Goal: Transaction & Acquisition: Subscribe to service/newsletter

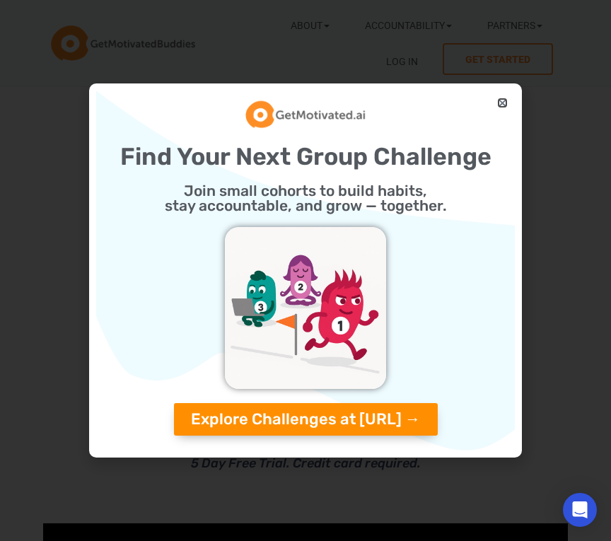
click at [501, 102] on icon "Close" at bounding box center [502, 103] width 11 height 11
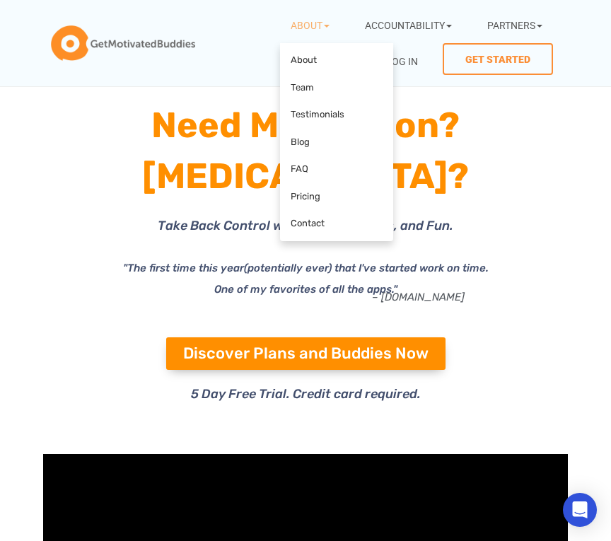
scroll to position [76, 0]
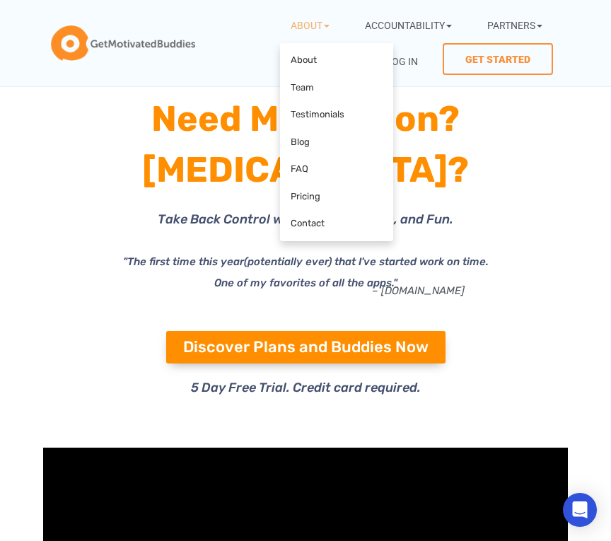
click at [500, 238] on icon at bounding box center [485, 220] width 309 height 187
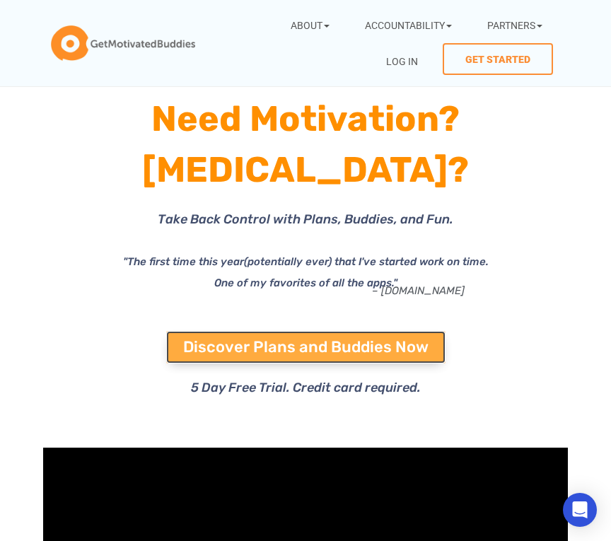
click at [390, 340] on span "Discover Plans and Buddies Now" at bounding box center [305, 348] width 245 height 16
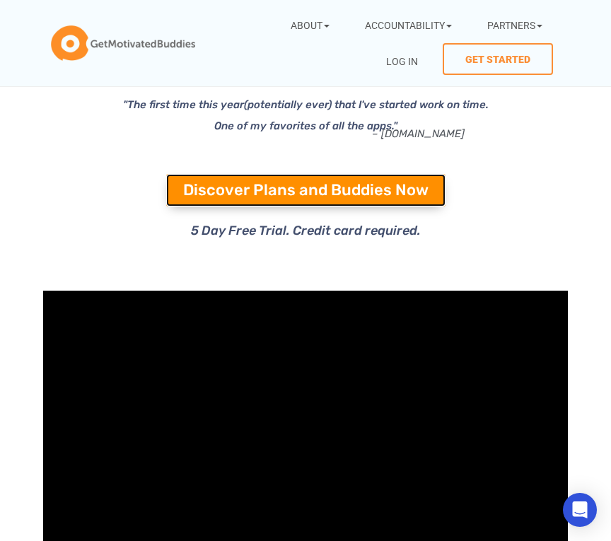
scroll to position [240, 0]
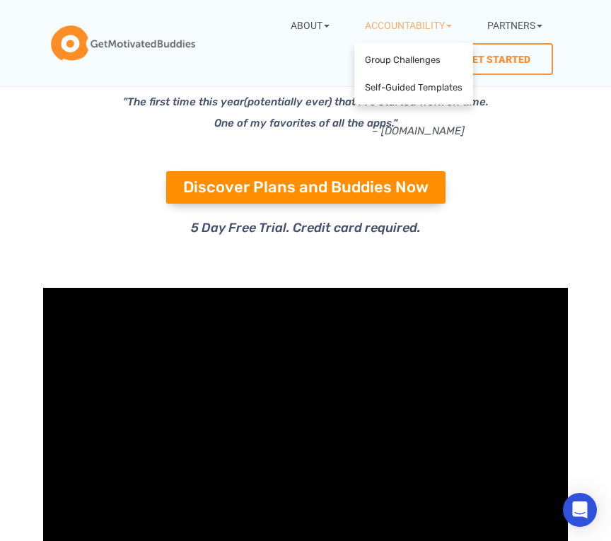
scroll to position [241, 0]
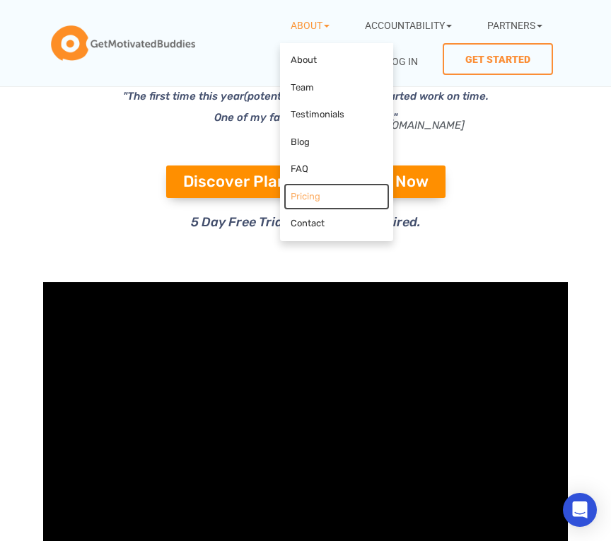
click at [284, 204] on link "Pricing" at bounding box center [337, 197] width 106 height 28
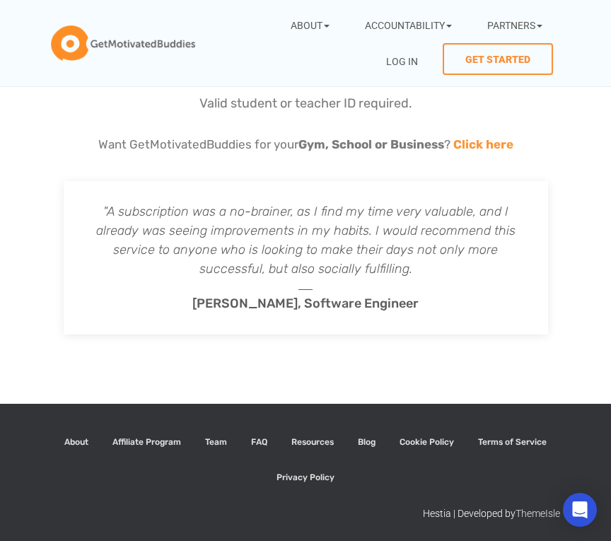
scroll to position [2133, 0]
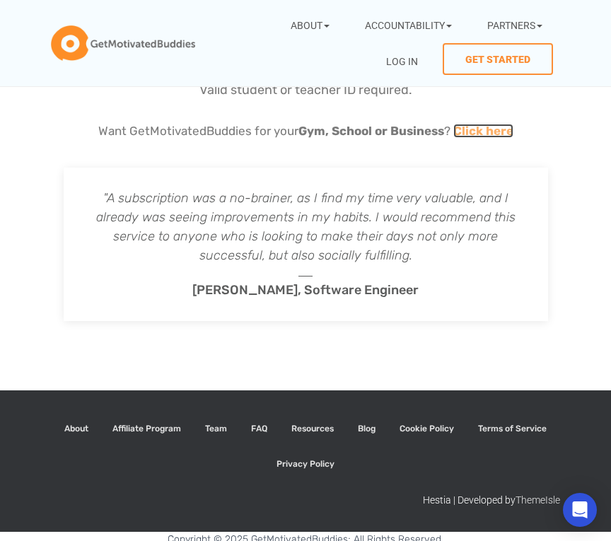
click at [471, 124] on link "Click here" at bounding box center [483, 131] width 60 height 14
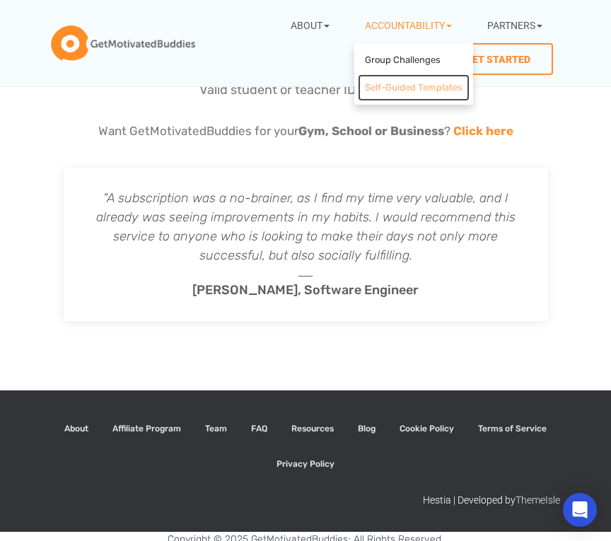
click at [404, 91] on link "Self-Guided Templates" at bounding box center [414, 88] width 112 height 28
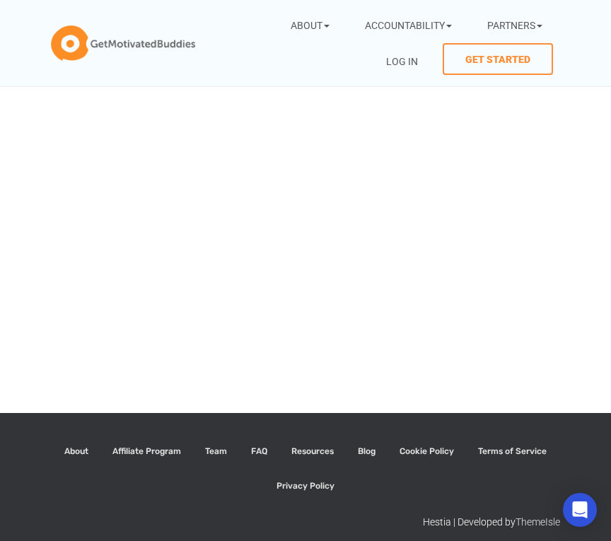
scroll to position [581, 0]
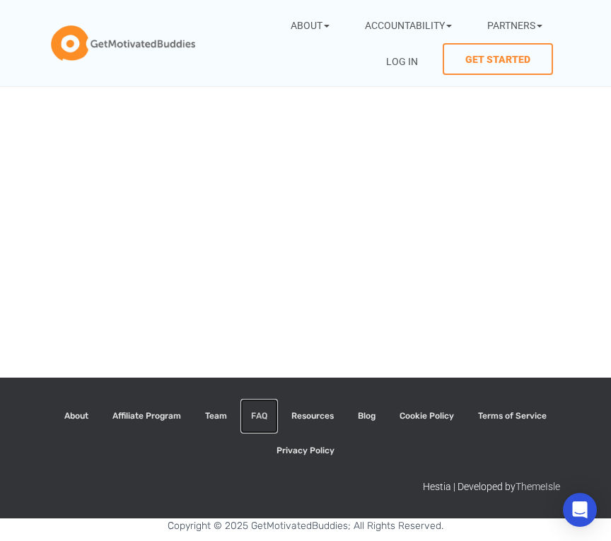
click at [262, 419] on link "FAQ" at bounding box center [258, 416] width 37 height 35
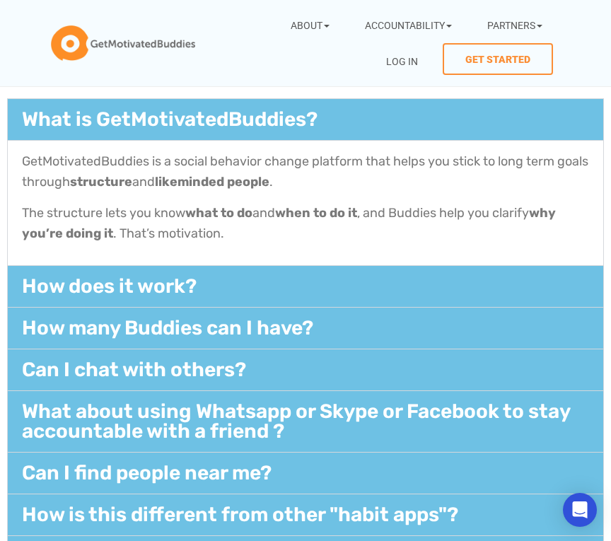
scroll to position [291, 0]
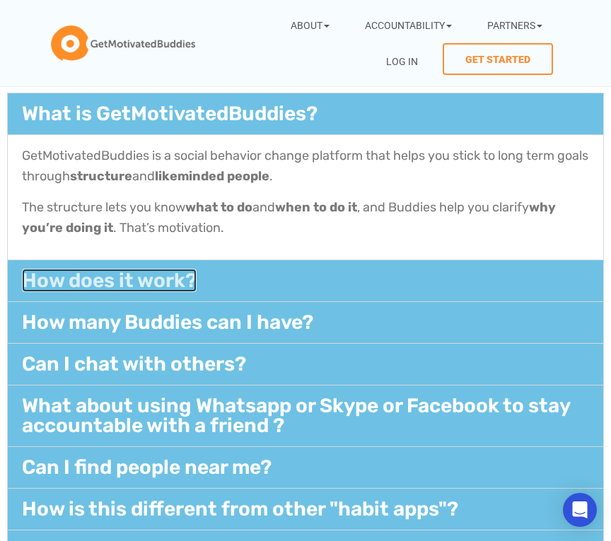
click at [160, 287] on link "How does it work?​" at bounding box center [109, 280] width 175 height 23
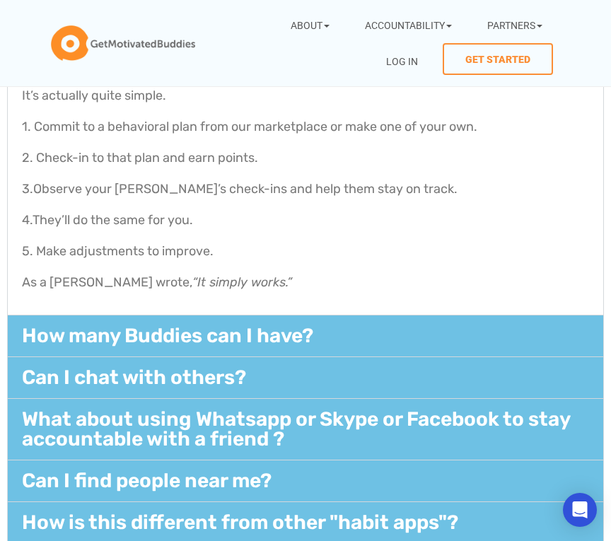
scroll to position [394, 0]
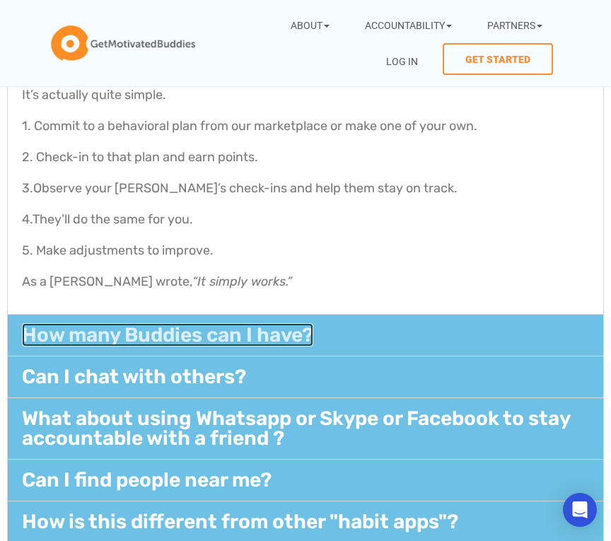
click at [250, 335] on link "How many Buddies can I have?" at bounding box center [167, 334] width 291 height 23
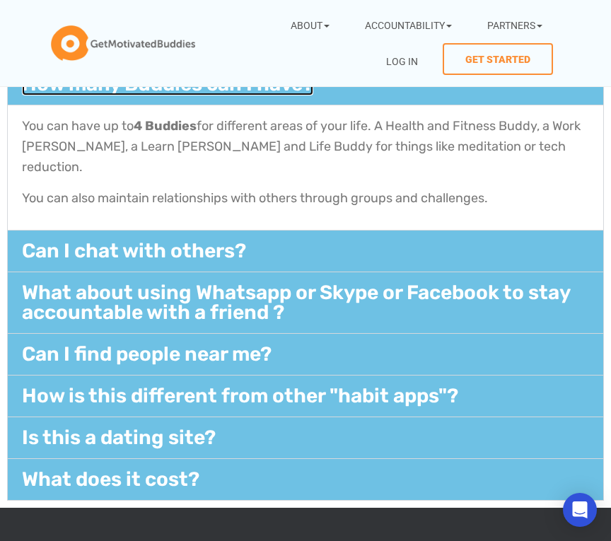
scroll to position [410, 0]
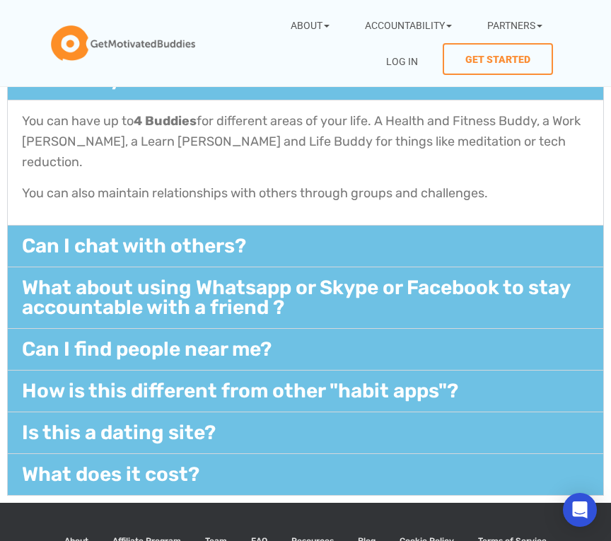
click at [214, 226] on div "Can I chat with others?​" at bounding box center [306, 246] width 596 height 41
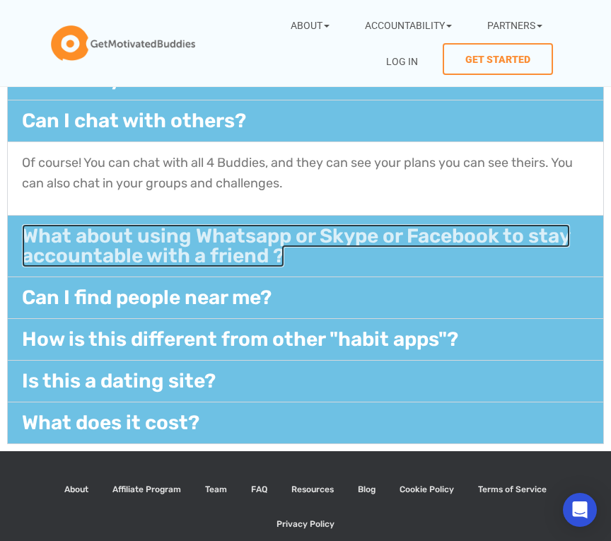
click at [228, 236] on link "What about using Whatsapp or Skype or Facebook to stay accountable with a frien…" at bounding box center [296, 245] width 548 height 43
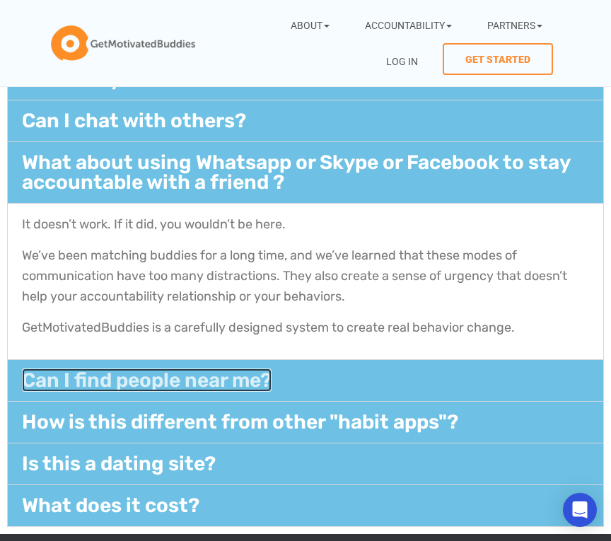
click at [271, 376] on link "Can I find people near me?​" at bounding box center [147, 380] width 250 height 23
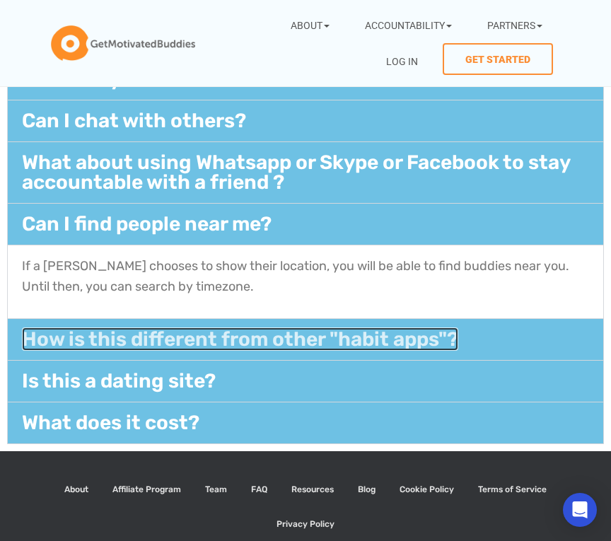
click at [277, 347] on link "How is this different from other "habit apps"?​" at bounding box center [240, 338] width 436 height 23
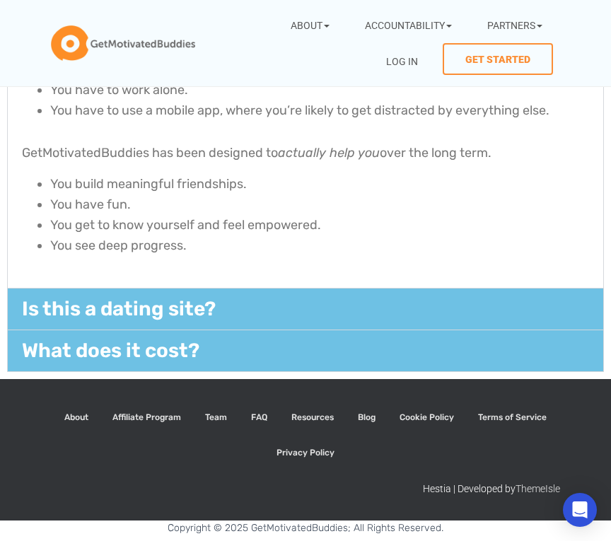
scroll to position [753, 0]
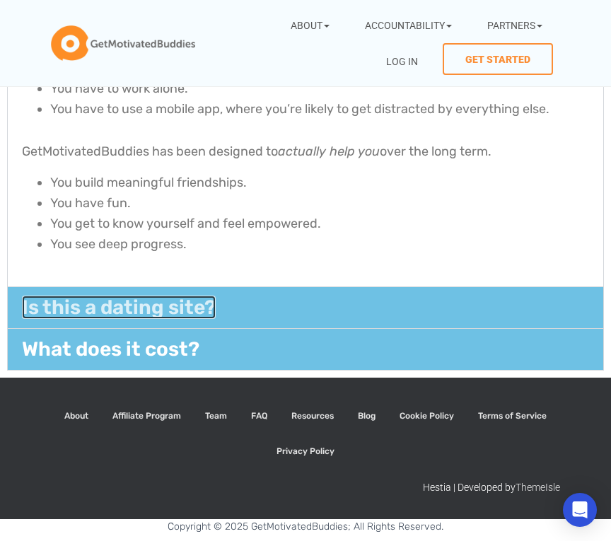
click at [193, 315] on link "Is this a dating site?" at bounding box center [119, 307] width 194 height 23
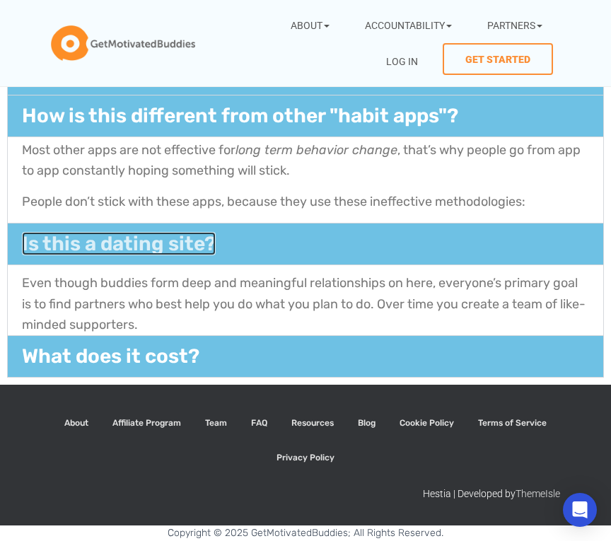
scroll to position [504, 0]
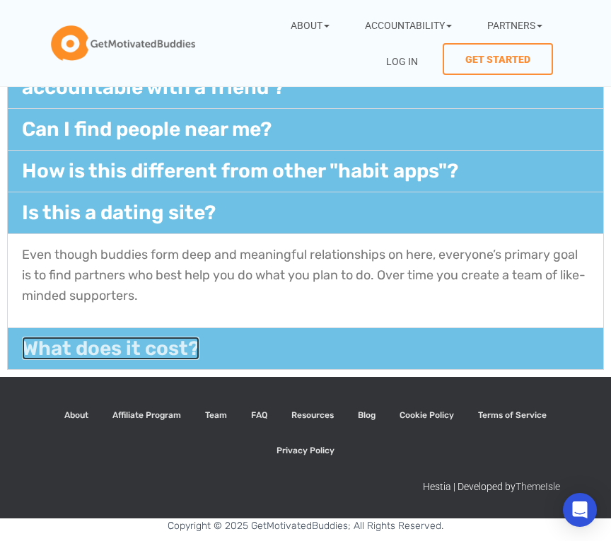
click at [128, 356] on link "What does it cost?" at bounding box center [111, 348] width 178 height 23
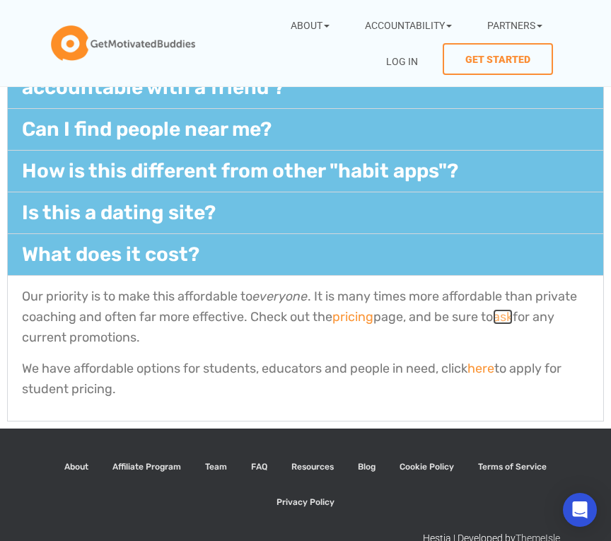
click at [513, 320] on link "ask" at bounding box center [503, 317] width 20 height 16
click at [267, 393] on p "We have affordable options for students, educators and people in need, click he…" at bounding box center [305, 379] width 567 height 41
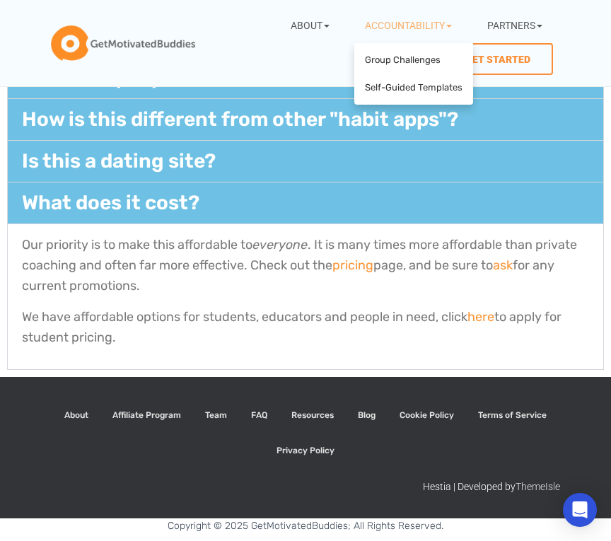
scroll to position [552, 0]
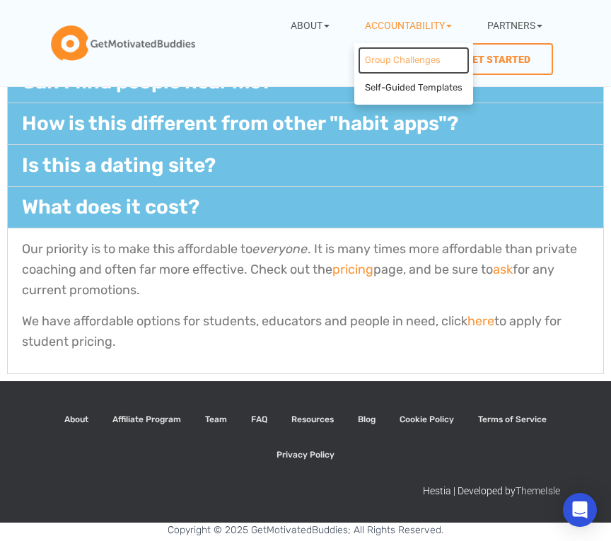
click at [380, 55] on link "Group Challenges" at bounding box center [414, 61] width 112 height 28
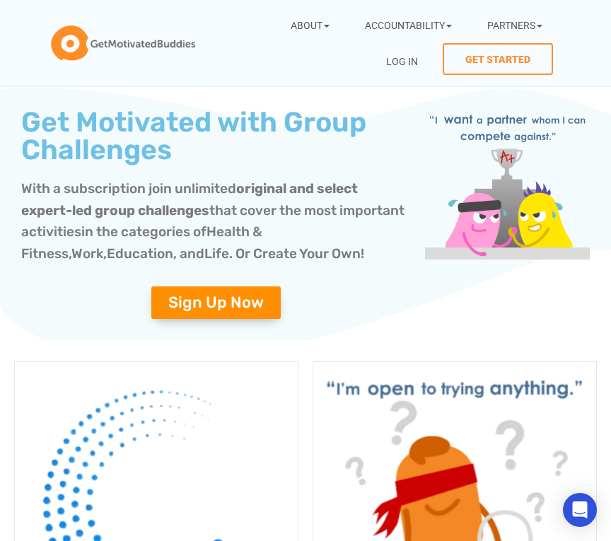
click at [351, 325] on div "Get Motivated with Group Challenges With a subscription join unlimited original…" at bounding box center [216, 214] width 404 height 224
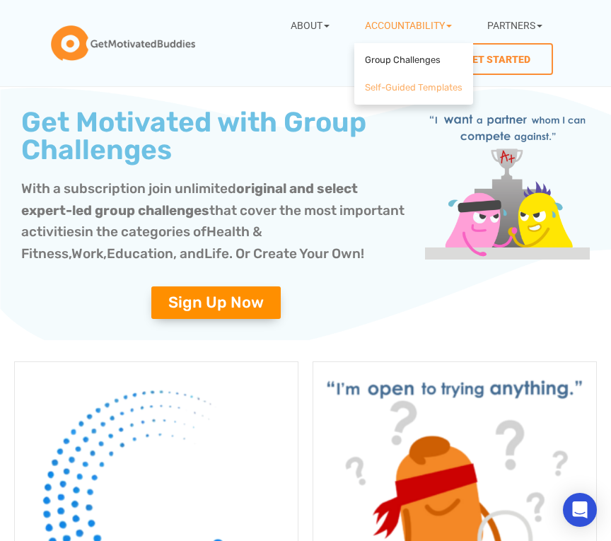
click at [387, 83] on link "Self-Guided Templates" at bounding box center [414, 88] width 112 height 28
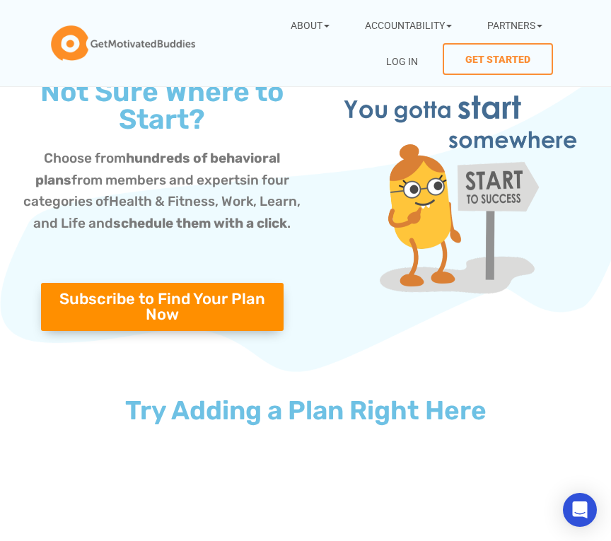
scroll to position [25, 0]
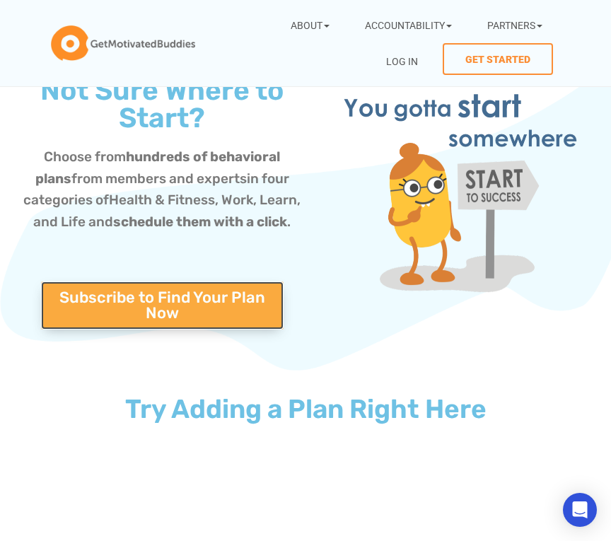
click at [210, 312] on span "Subscribe to Find Your Plan Now" at bounding box center [162, 305] width 209 height 31
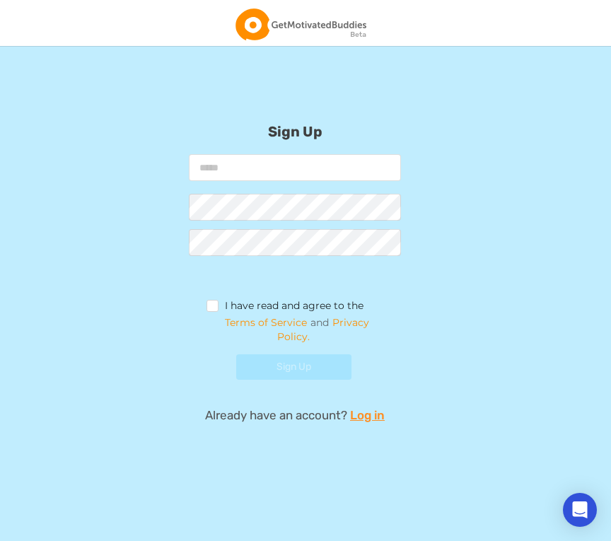
click at [286, 170] on input "email" at bounding box center [295, 167] width 212 height 27
type input "**********"
click at [212, 310] on label "I have read and agree to the" at bounding box center [285, 308] width 157 height 16
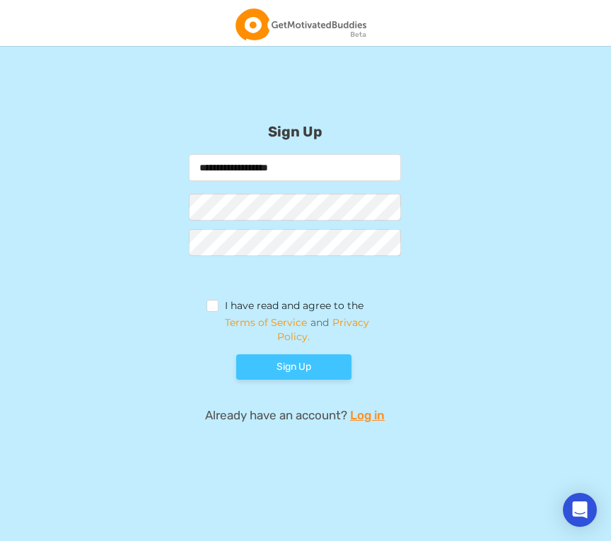
click at [272, 361] on button "Sign Up" at bounding box center [293, 366] width 115 height 25
